Goal: Book appointment/travel/reservation

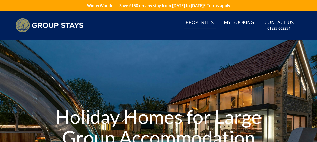
click at [200, 21] on link "Properties" at bounding box center [200, 22] width 32 height 11
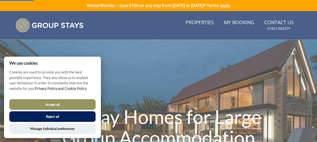
click at [50, 118] on button "Reject all" at bounding box center [52, 117] width 86 height 11
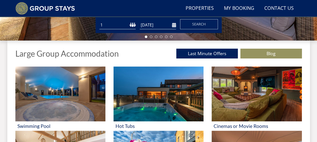
scroll to position [165, 0]
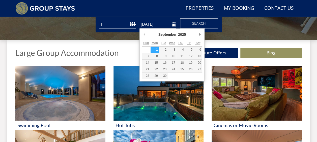
click at [148, 25] on input "[DATE]" at bounding box center [158, 24] width 36 height 8
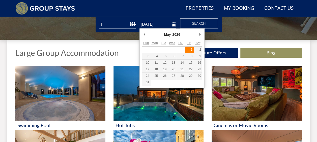
type input "[DATE]"
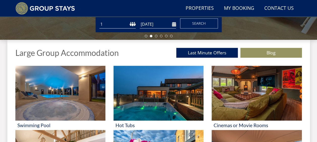
click at [130, 24] on select "1 2 3 4 5 6 7 8 9 10 11 12 13 14 15 16 17 18 19 20 21 22 23 24 25 26 27 28 29 3…" at bounding box center [117, 24] width 36 height 8
select select "37"
click at [99, 20] on select "1 2 3 4 5 6 7 8 9 10 11 12 13 14 15 16 17 18 19 20 21 22 23 24 25 26 27 28 29 3…" at bounding box center [117, 24] width 36 height 8
click at [192, 22] on span "Search" at bounding box center [199, 23] width 14 height 5
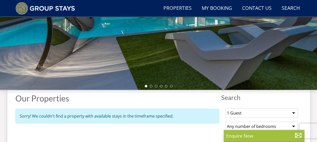
scroll to position [118, 0]
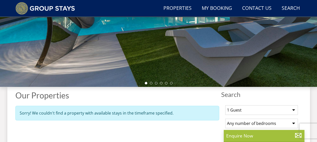
click at [291, 109] on select "1 Guest 2 Guests 3 Guests 4 Guests 5 Guests 6 Guests 7 Guests 8 Guests 9 Guests…" at bounding box center [261, 110] width 73 height 10
select select "30"
click at [225, 105] on select "1 Guest 2 Guests 3 Guests 4 Guests 5 Guests 6 Guests 7 Guests 8 Guests 9 Guests…" at bounding box center [261, 110] width 73 height 10
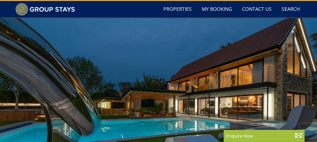
scroll to position [0, 0]
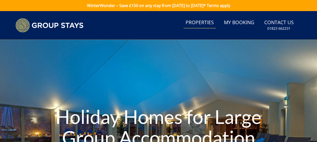
click at [200, 27] on link "Properties" at bounding box center [200, 22] width 32 height 11
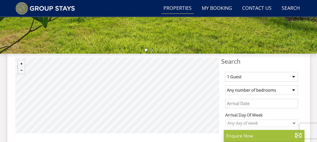
scroll to position [161, 0]
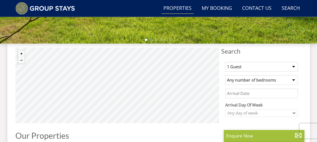
click at [283, 67] on select "1 Guest 2 Guests 3 Guests 4 Guests 5 Guests 6 Guests 7 Guests 8 Guests 9 Guests…" at bounding box center [261, 67] width 73 height 10
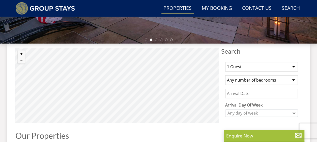
select select "32"
click at [225, 62] on select "1 Guest 2 Guests 3 Guests 4 Guests 5 Guests 6 Guests 7 Guests 8 Guests 9 Guests…" at bounding box center [261, 67] width 73 height 10
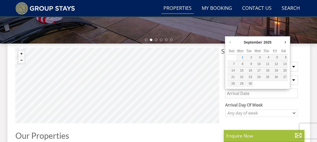
click at [251, 92] on input "Date" at bounding box center [261, 94] width 73 height 10
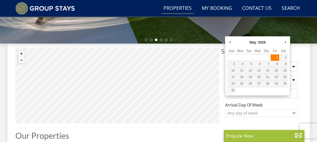
type input "[DATE]"
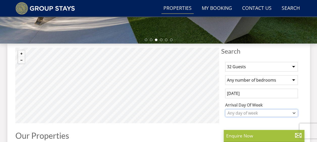
click at [254, 111] on div "Any day of week" at bounding box center [258, 114] width 65 height 6
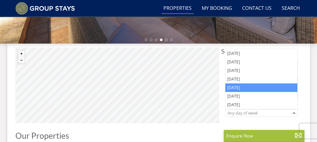
click at [237, 87] on div "[DATE]" at bounding box center [261, 88] width 72 height 9
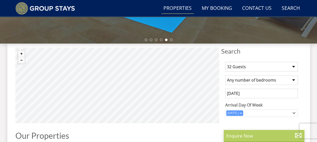
click at [238, 137] on p "Enquire Now" at bounding box center [264, 136] width 76 height 7
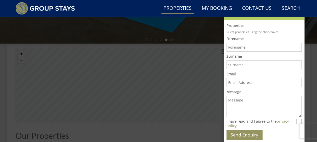
scroll to position [0, 0]
